Goal: Find specific page/section: Find specific page/section

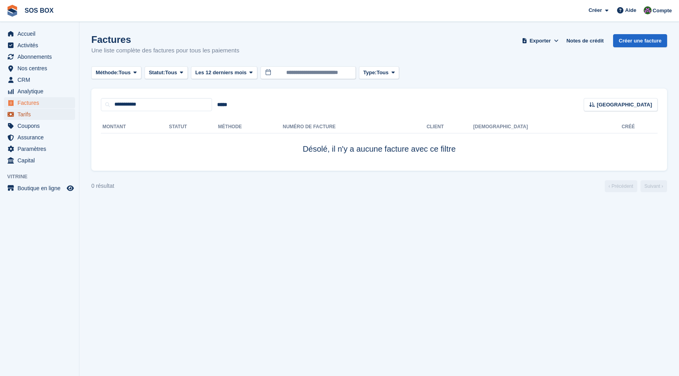
click at [27, 116] on span "Tarifs" at bounding box center [41, 114] width 48 height 11
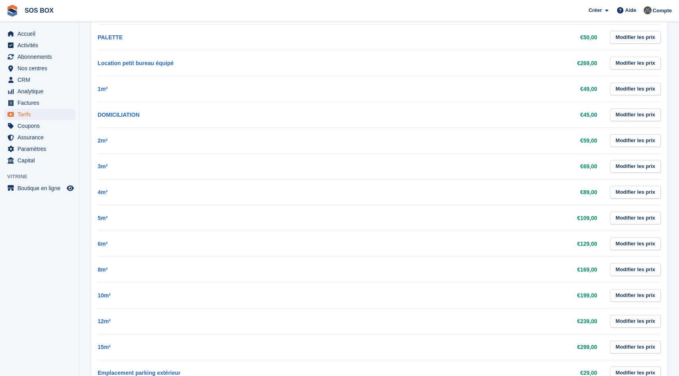
scroll to position [234, 0]
